Goal: Task Accomplishment & Management: Manage account settings

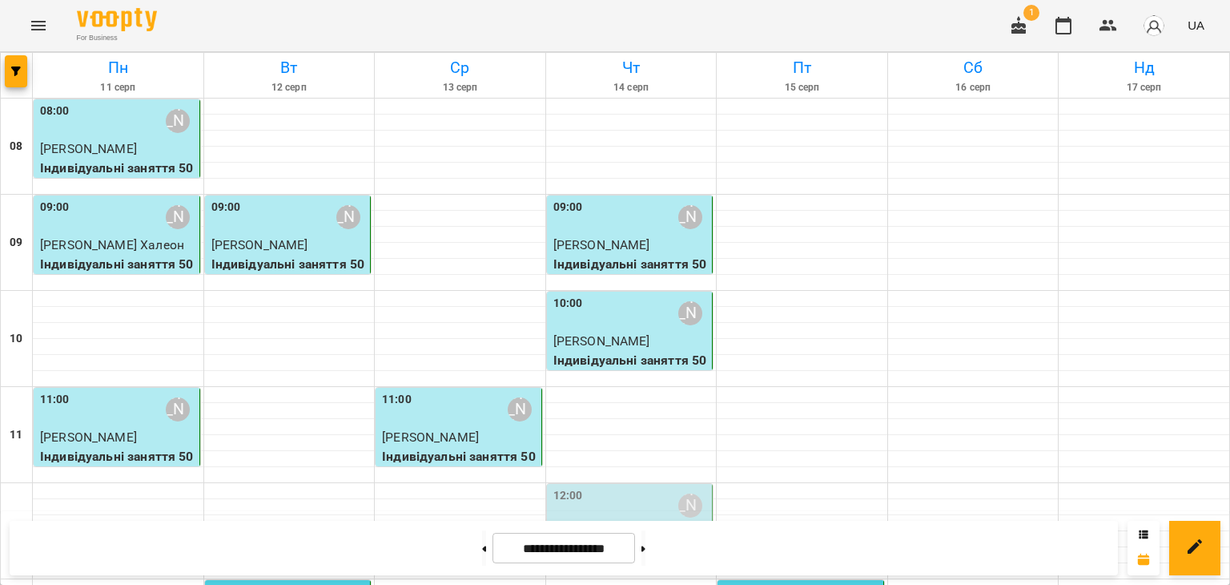
scroll to position [211, 0]
click at [613, 487] on div "12:00 Ольга Горевич" at bounding box center [632, 505] width 156 height 37
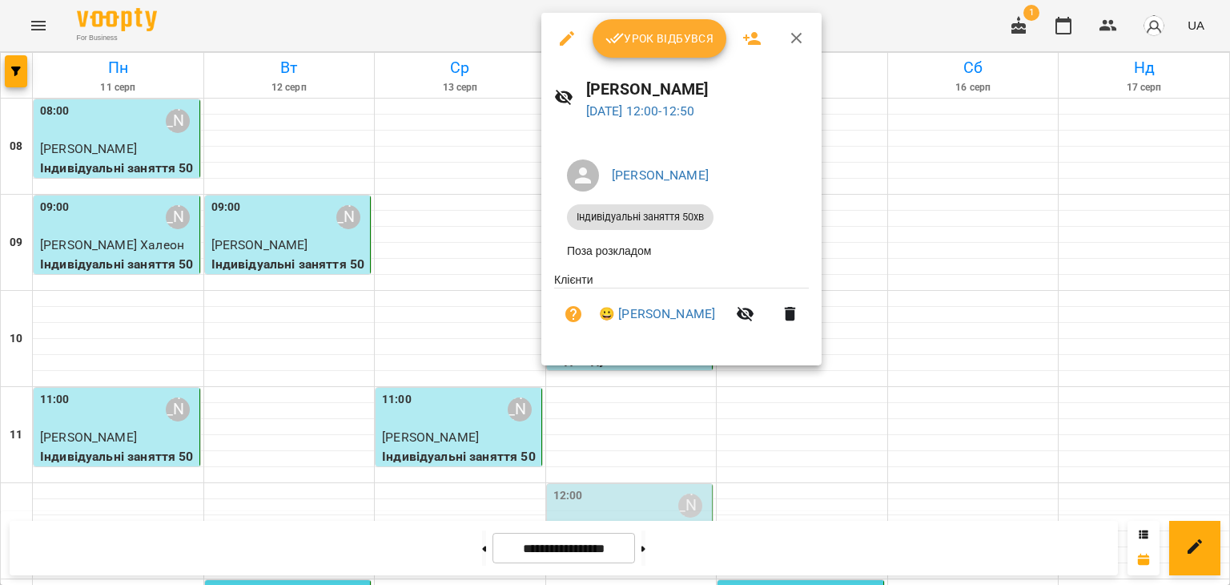
click at [650, 37] on span "Урок відбувся" at bounding box center [660, 38] width 109 height 19
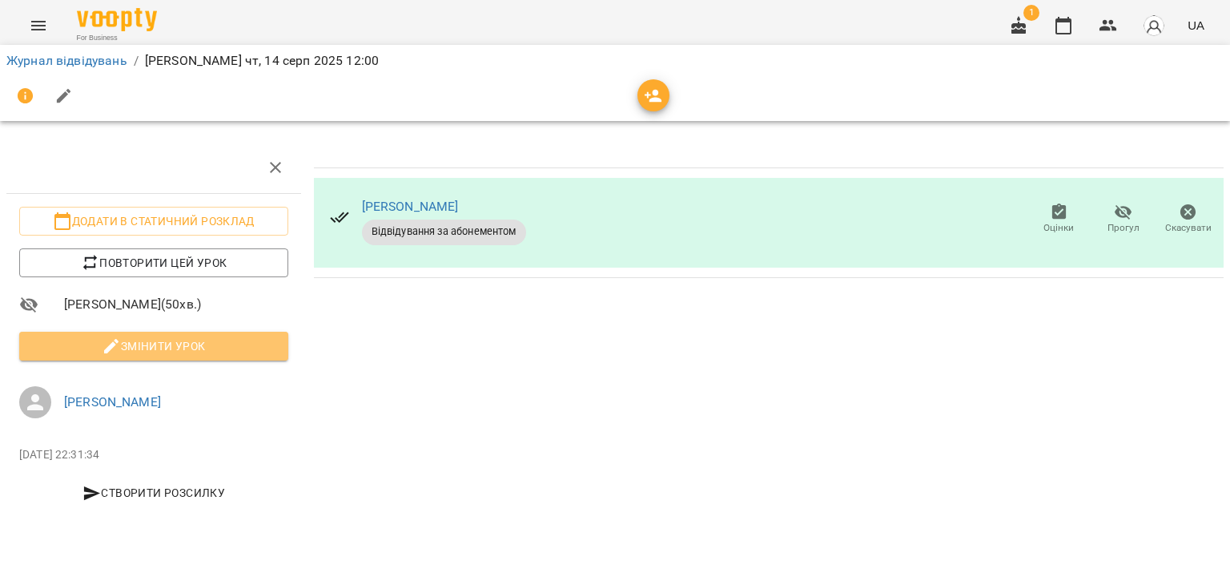
click at [186, 356] on button "Змінити урок" at bounding box center [153, 346] width 269 height 29
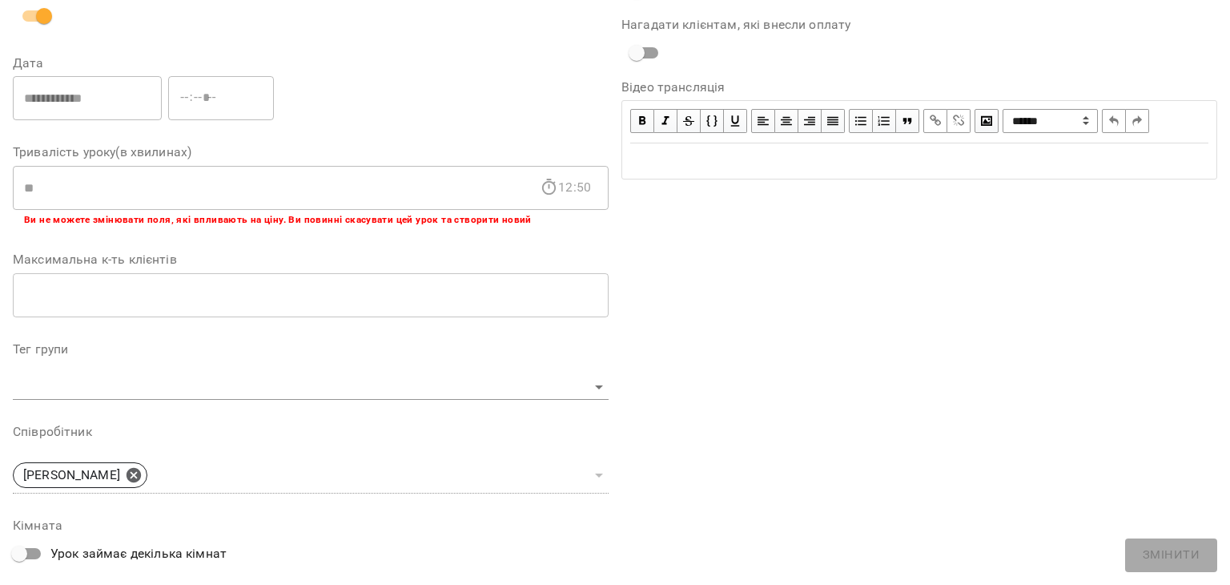
scroll to position [481, 0]
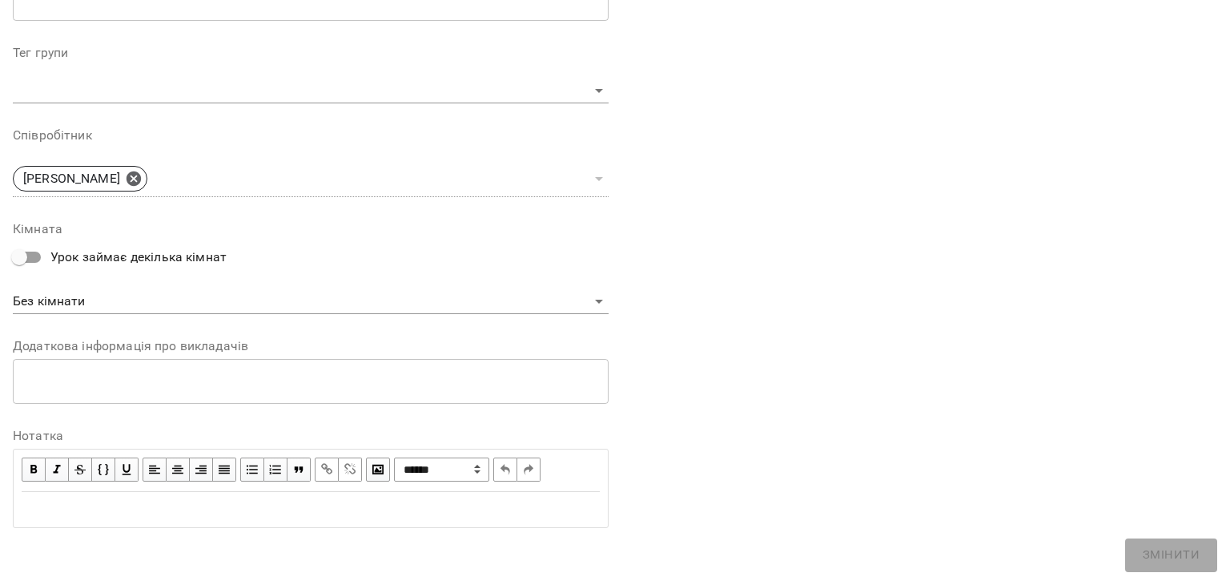
click at [82, 508] on div "Edit text" at bounding box center [311, 509] width 578 height 19
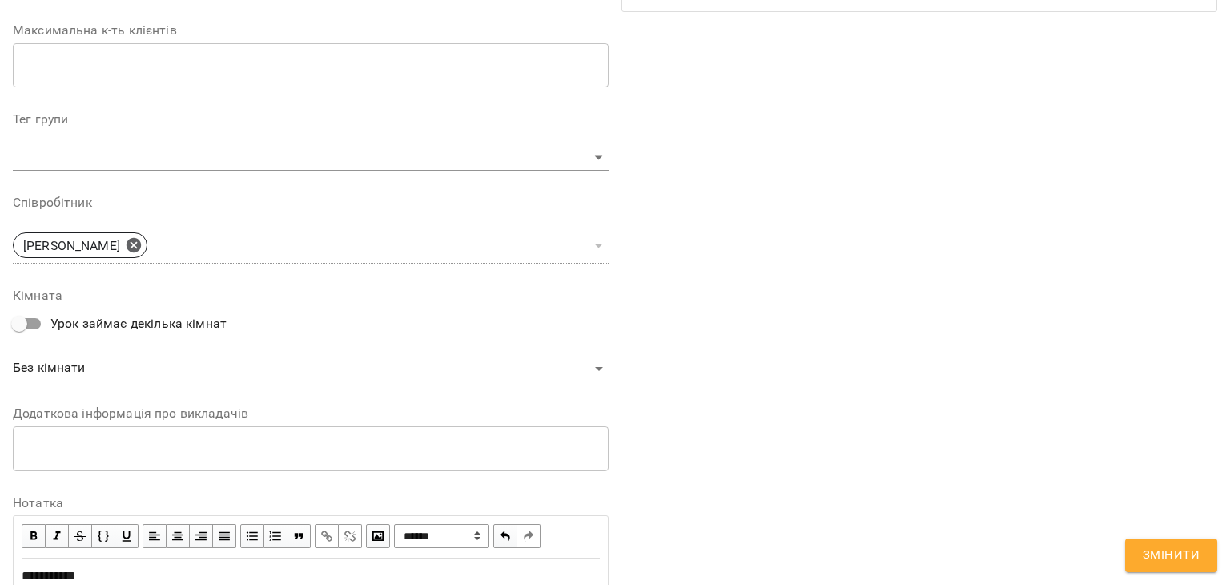
scroll to position [547, 0]
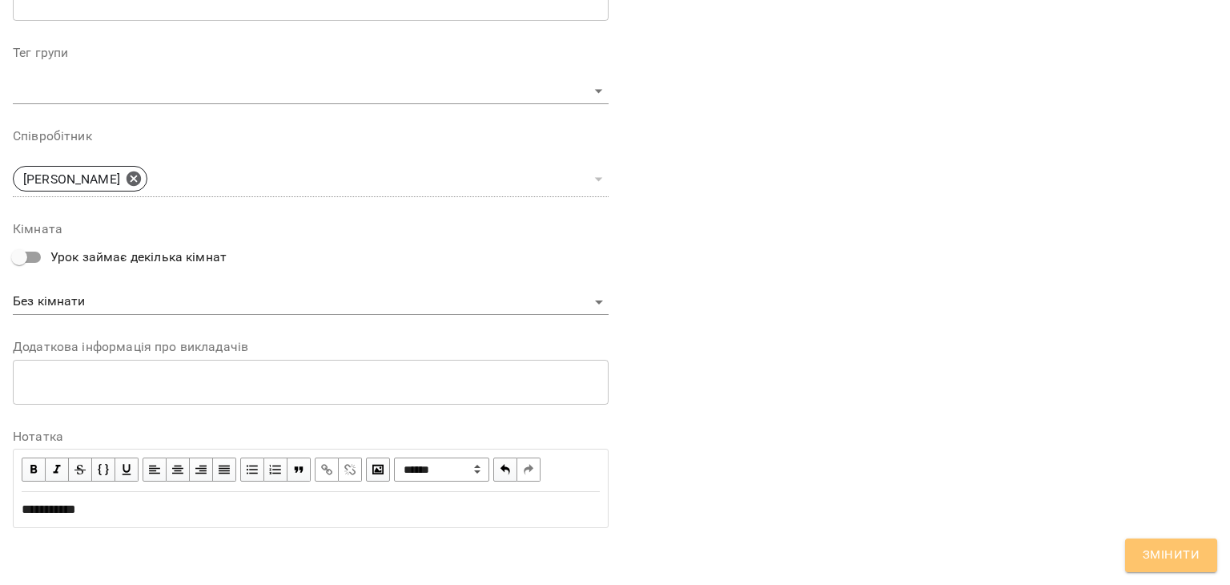
click at [1163, 561] on span "Змінити" at bounding box center [1171, 555] width 57 height 21
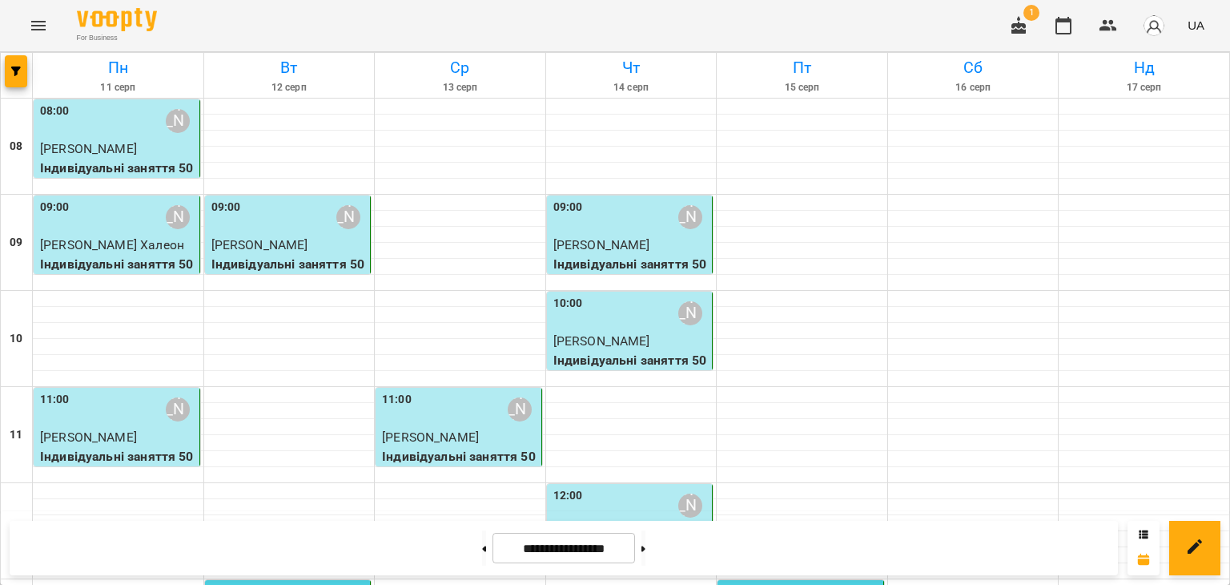
scroll to position [240, 0]
